Goal: Task Accomplishment & Management: Manage account settings

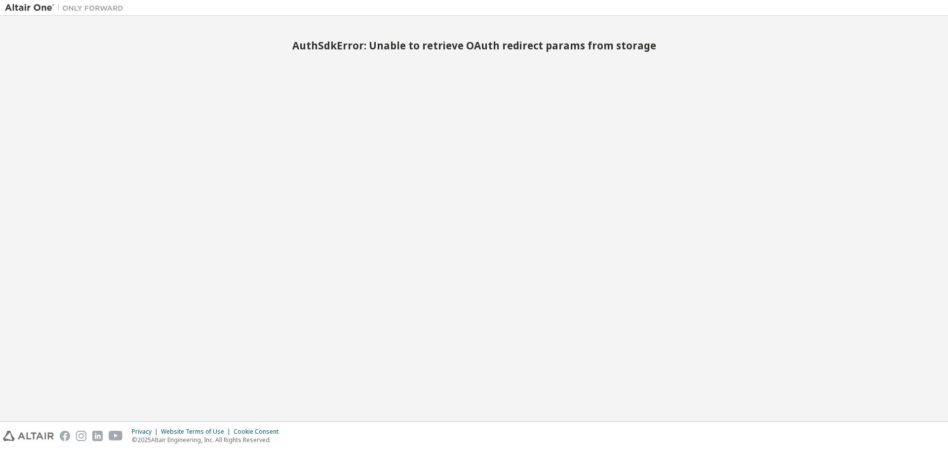
click at [36, 8] on img at bounding box center [66, 8] width 123 height 10
click at [594, 70] on div "AuthSdkError: Unable to retrieve OAuth redirect params from storage" at bounding box center [474, 218] width 938 height 395
click at [43, 7] on img at bounding box center [66, 8] width 123 height 10
click at [24, 435] on img at bounding box center [28, 435] width 51 height 10
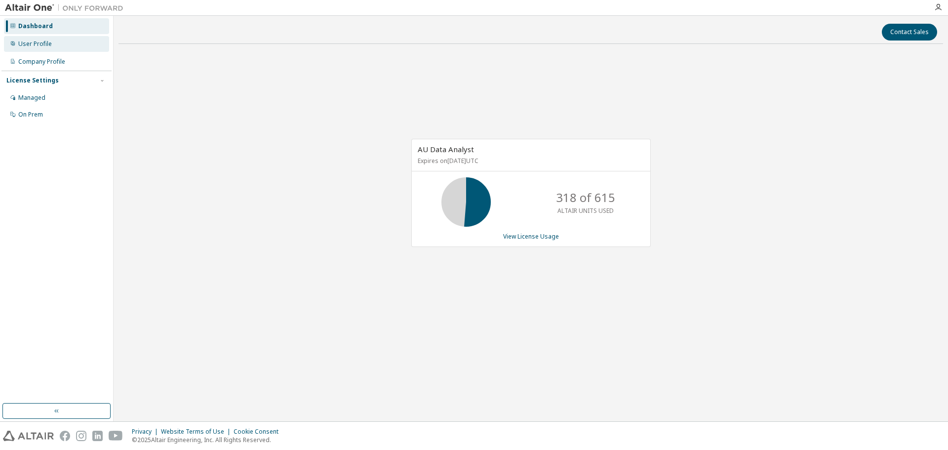
click at [40, 41] on div "User Profile" at bounding box center [35, 44] width 34 height 8
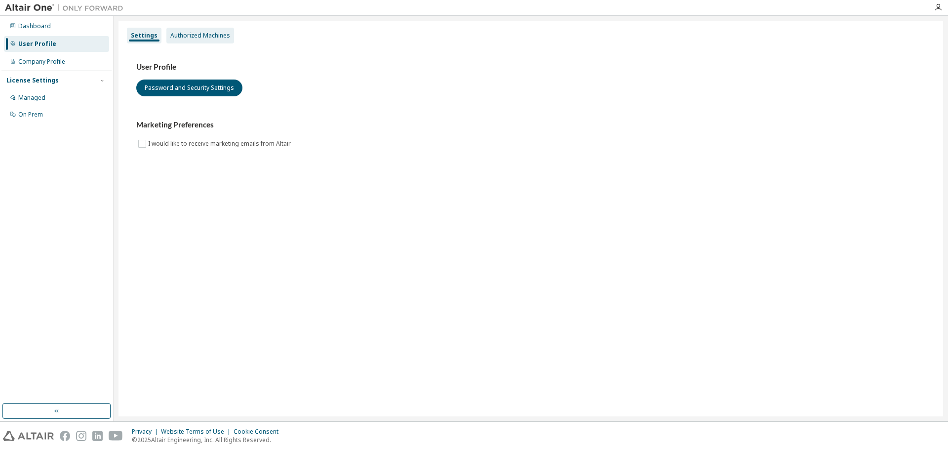
click at [210, 38] on div "Authorized Machines" at bounding box center [200, 36] width 60 height 8
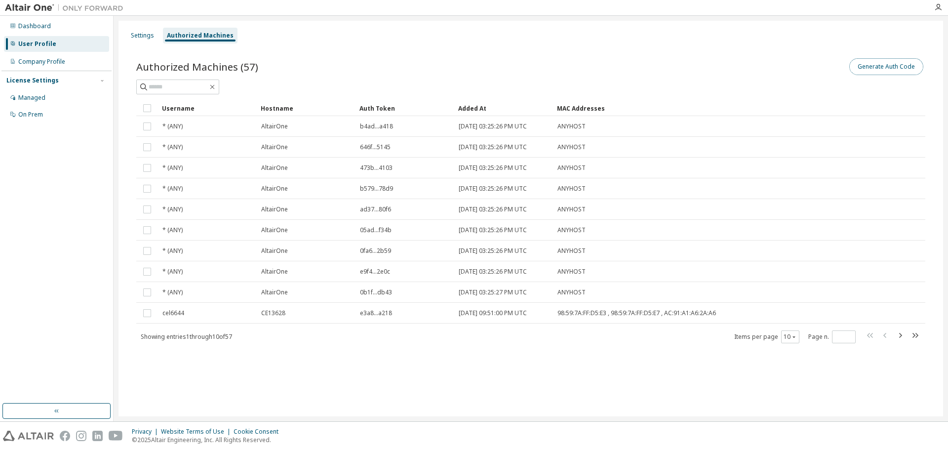
click at [853, 72] on button "Generate Auth Code" at bounding box center [886, 66] width 74 height 17
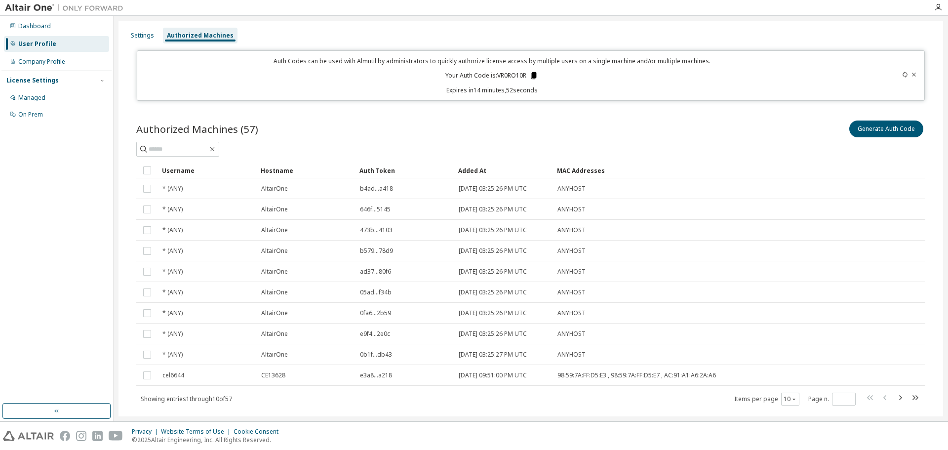
click at [532, 77] on icon at bounding box center [533, 75] width 5 height 7
click at [35, 40] on div "User Profile" at bounding box center [37, 44] width 38 height 8
click at [141, 37] on div "Settings" at bounding box center [142, 36] width 23 height 8
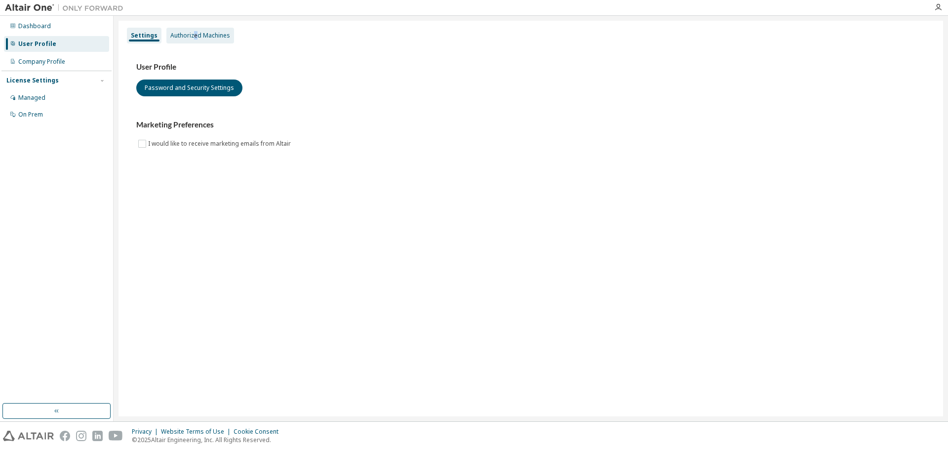
click at [194, 36] on div "Authorized Machines" at bounding box center [200, 36] width 60 height 8
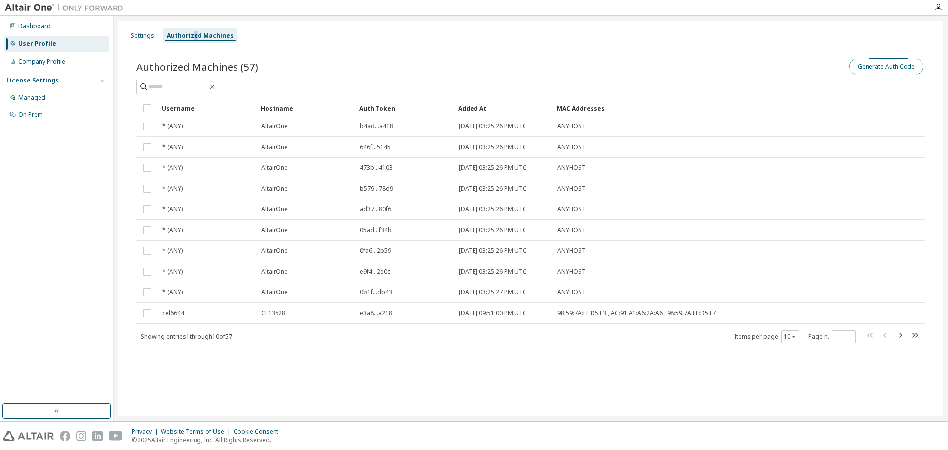
click at [887, 61] on button "Generate Auth Code" at bounding box center [886, 66] width 74 height 17
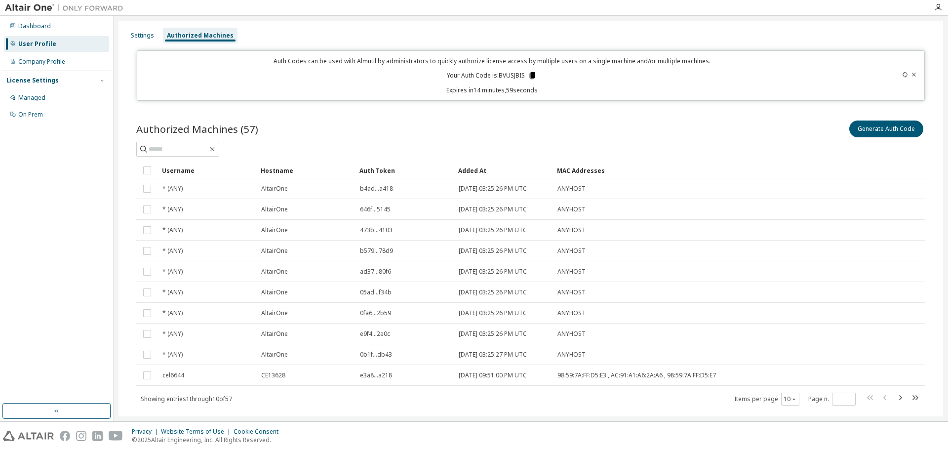
click at [534, 76] on icon at bounding box center [532, 75] width 9 height 9
click at [532, 76] on icon at bounding box center [532, 75] width 5 height 7
click at [138, 35] on div "Settings" at bounding box center [142, 36] width 23 height 8
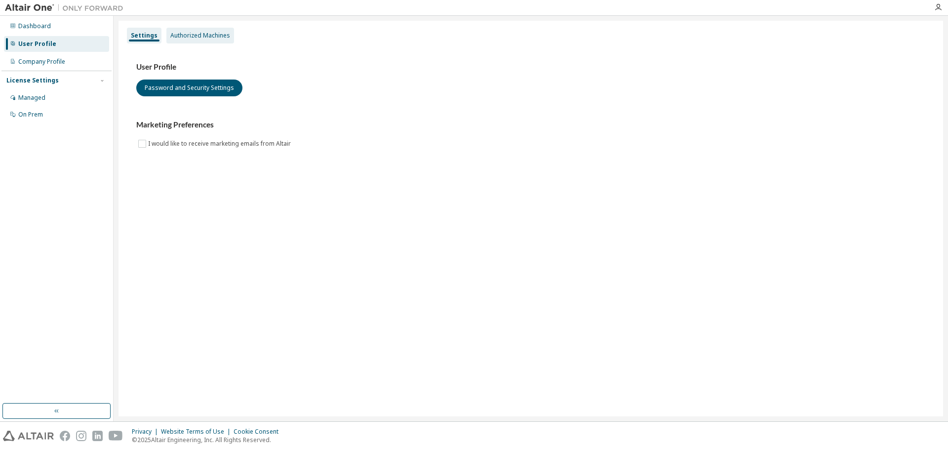
drag, startPoint x: 217, startPoint y: 33, endPoint x: 255, endPoint y: 43, distance: 38.9
click at [217, 33] on div "Authorized Machines" at bounding box center [200, 36] width 60 height 8
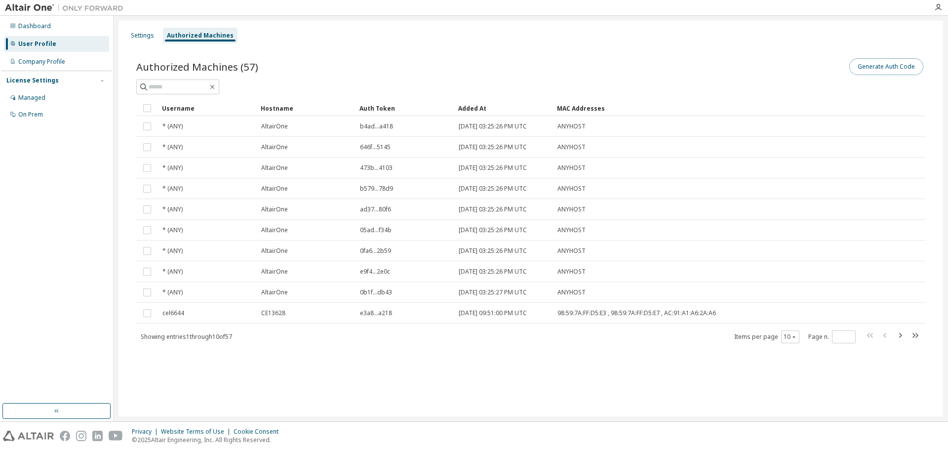
click at [905, 68] on button "Generate Auth Code" at bounding box center [886, 66] width 74 height 17
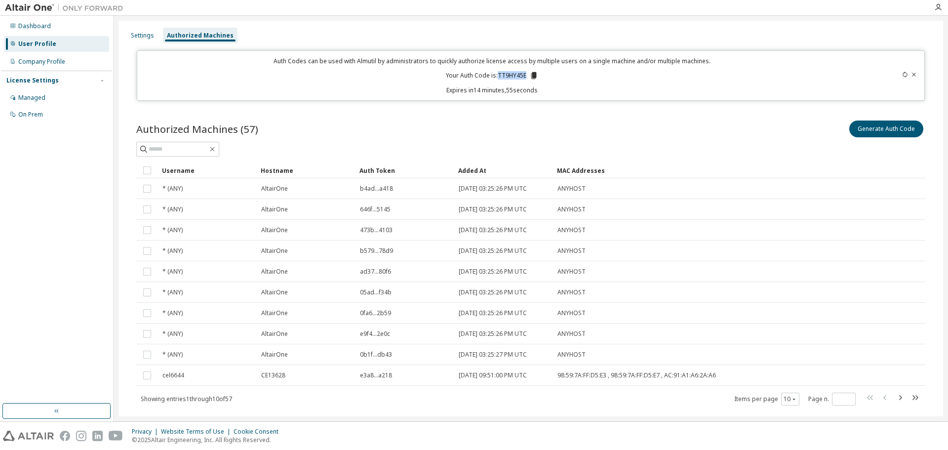
drag, startPoint x: 525, startPoint y: 75, endPoint x: 496, endPoint y: 76, distance: 28.7
click at [496, 76] on p "Your Auth Code is: TT9HY45E" at bounding box center [492, 75] width 92 height 9
copy p "TT9HY45E"
